Goal: Find specific page/section: Find specific page/section

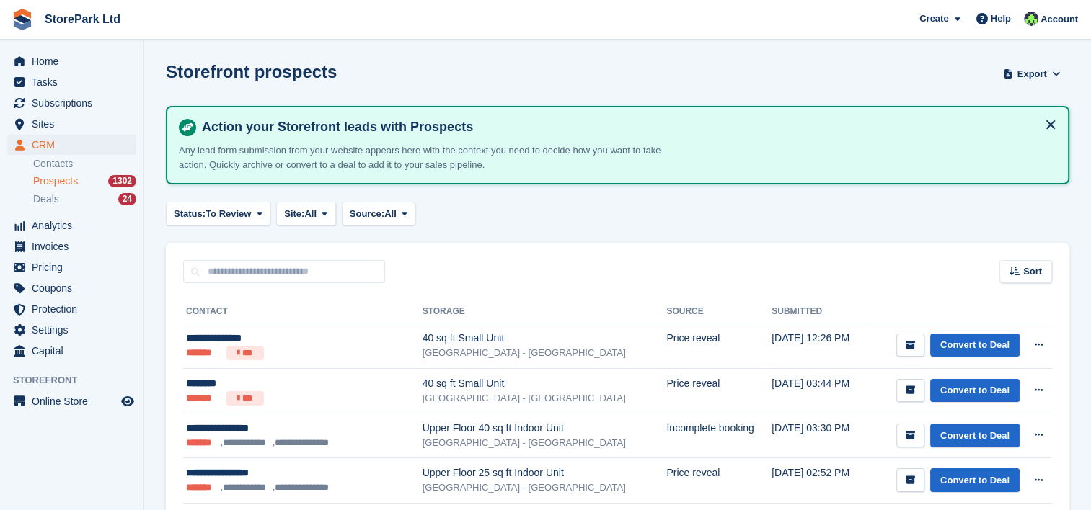
click at [55, 182] on span "Prospects" at bounding box center [55, 181] width 45 height 14
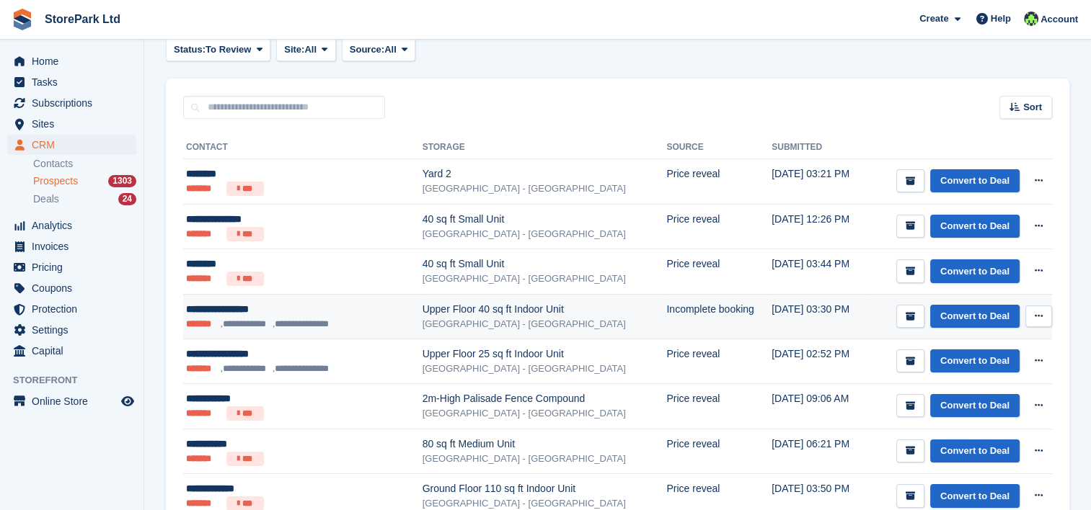
scroll to position [158, 0]
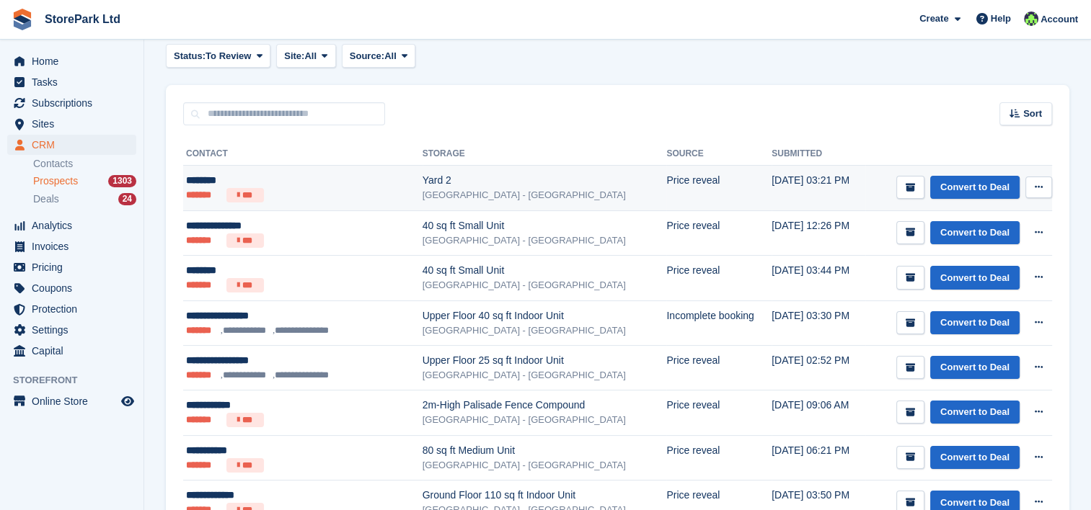
click at [422, 204] on td "Yard 2 Store Park - Hull East - Marfleet Avenue" at bounding box center [544, 188] width 244 height 45
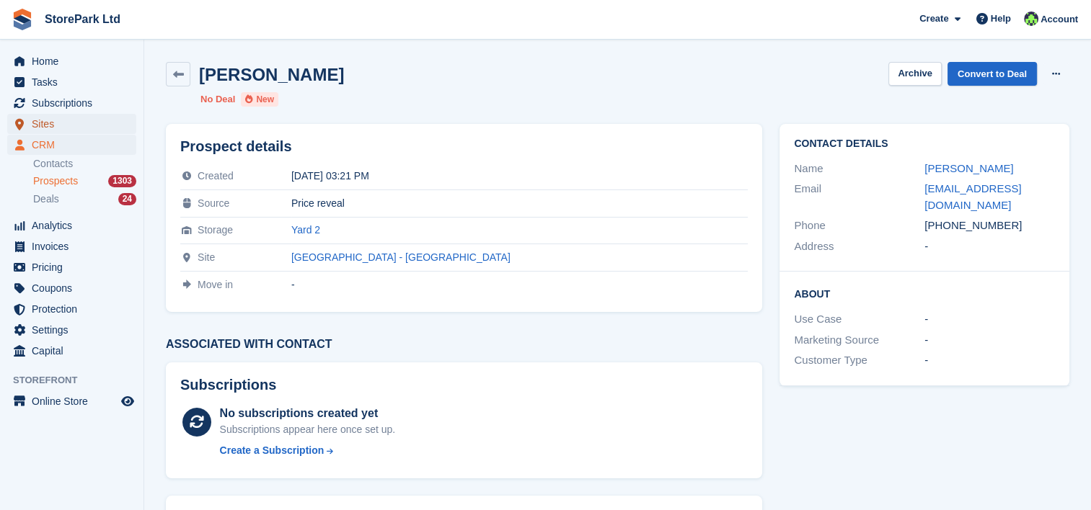
click at [48, 123] on span "Sites" at bounding box center [75, 124] width 87 height 20
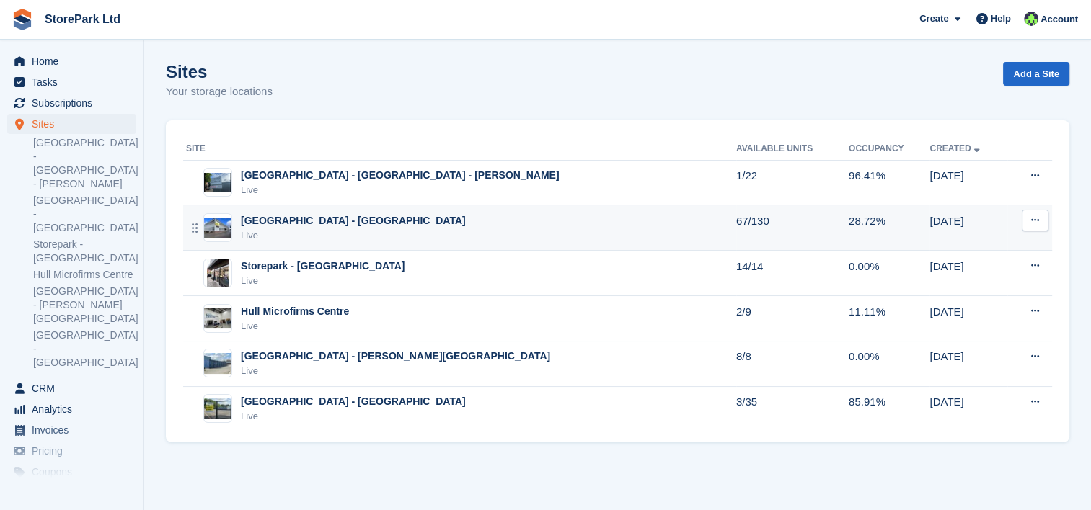
click at [315, 234] on div "Live" at bounding box center [353, 236] width 225 height 14
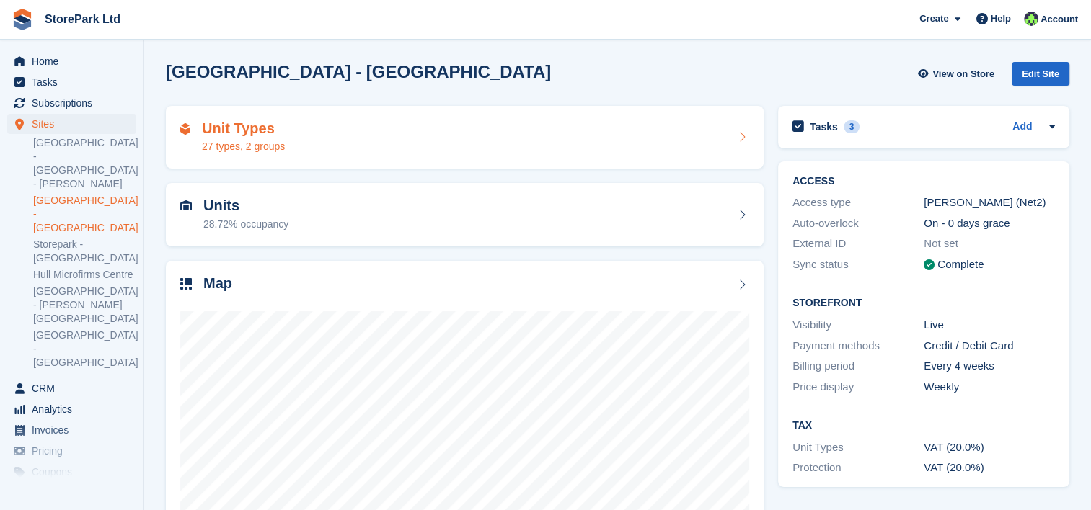
click at [357, 139] on div "Unit Types 27 types, 2 groups" at bounding box center [464, 137] width 569 height 35
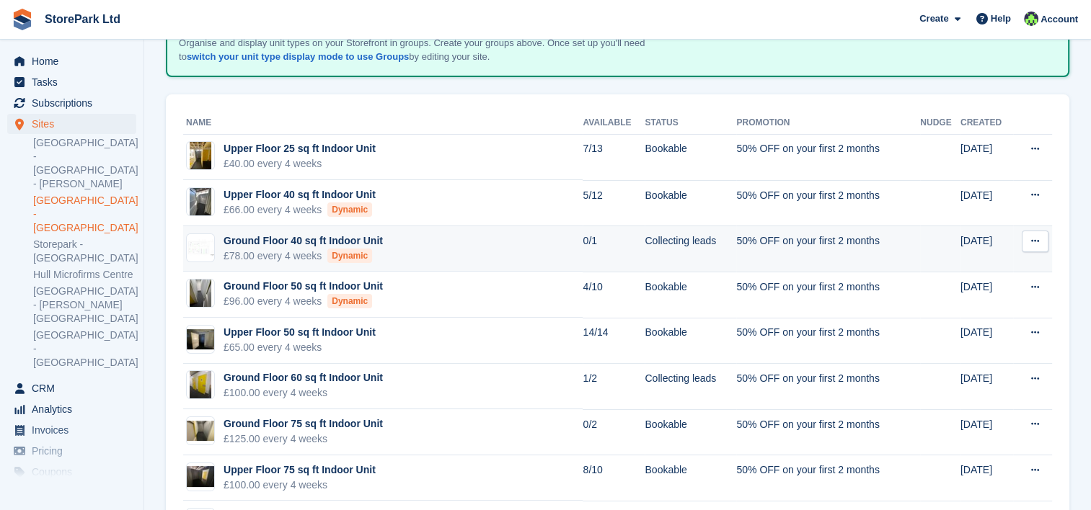
scroll to position [110, 0]
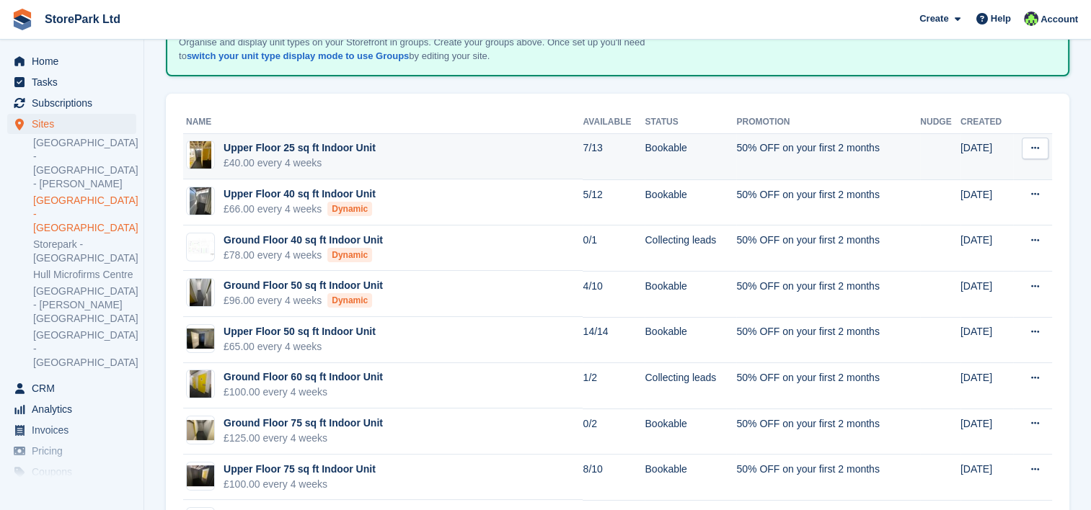
click at [314, 167] on div "£40.00 every 4 weeks" at bounding box center [299, 163] width 152 height 15
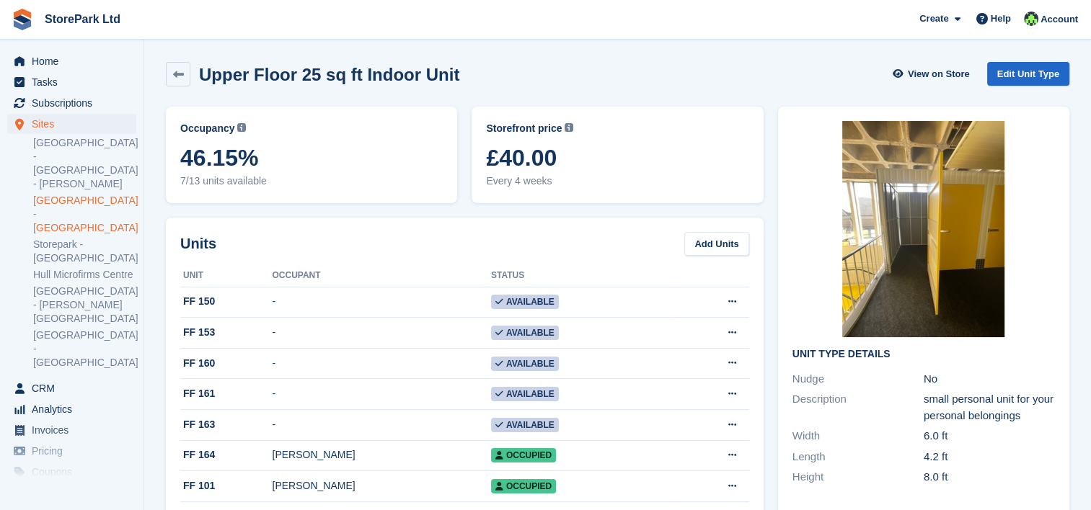
drag, startPoint x: 75, startPoint y: 187, endPoint x: 43, endPoint y: 175, distance: 34.0
click at [43, 194] on link "[GEOGRAPHIC_DATA] - [GEOGRAPHIC_DATA]" at bounding box center [84, 214] width 103 height 41
